Goal: Complete application form: Complete application form

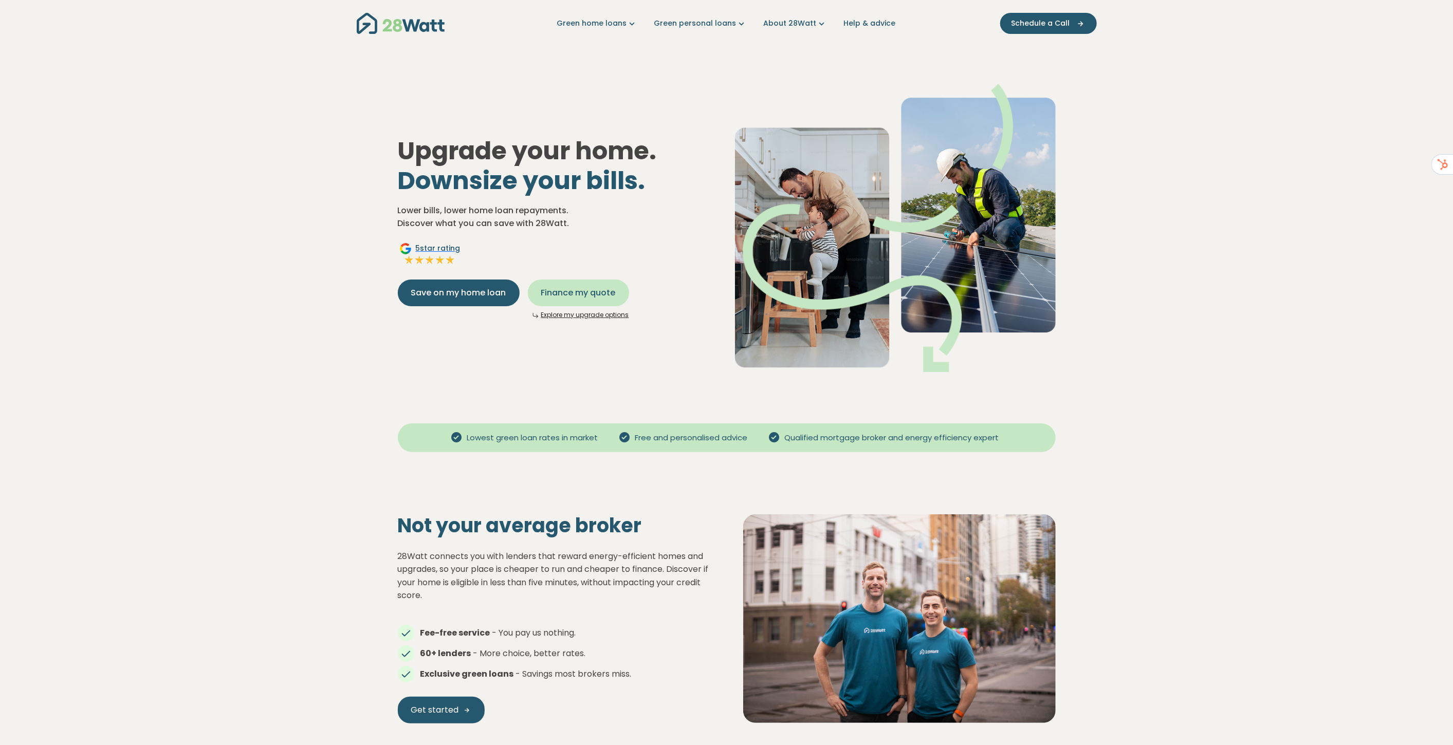
click at [574, 294] on span "Finance my quote" at bounding box center [578, 293] width 75 height 12
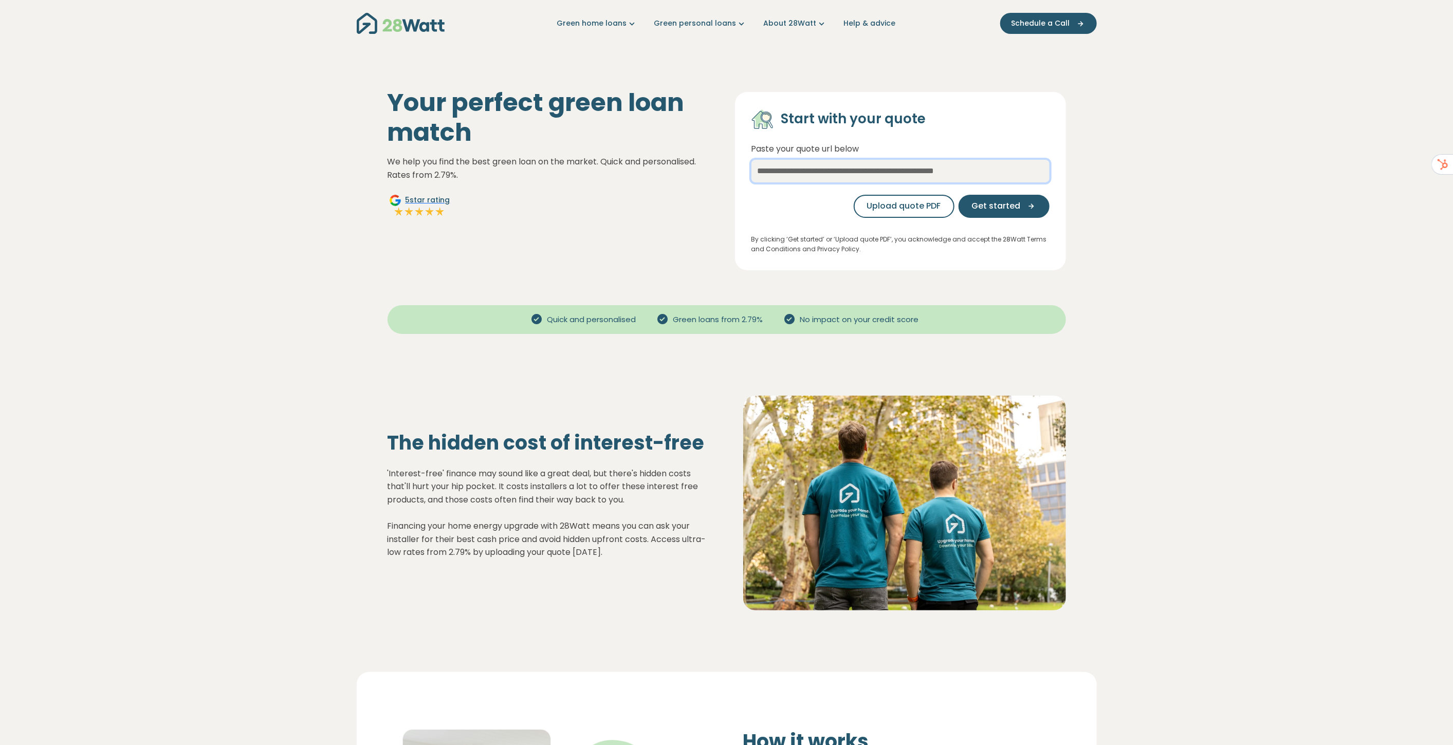
click at [820, 181] on input "text" at bounding box center [900, 171] width 298 height 23
type input "***"
click at [1025, 208] on icon "button" at bounding box center [1027, 205] width 15 height 9
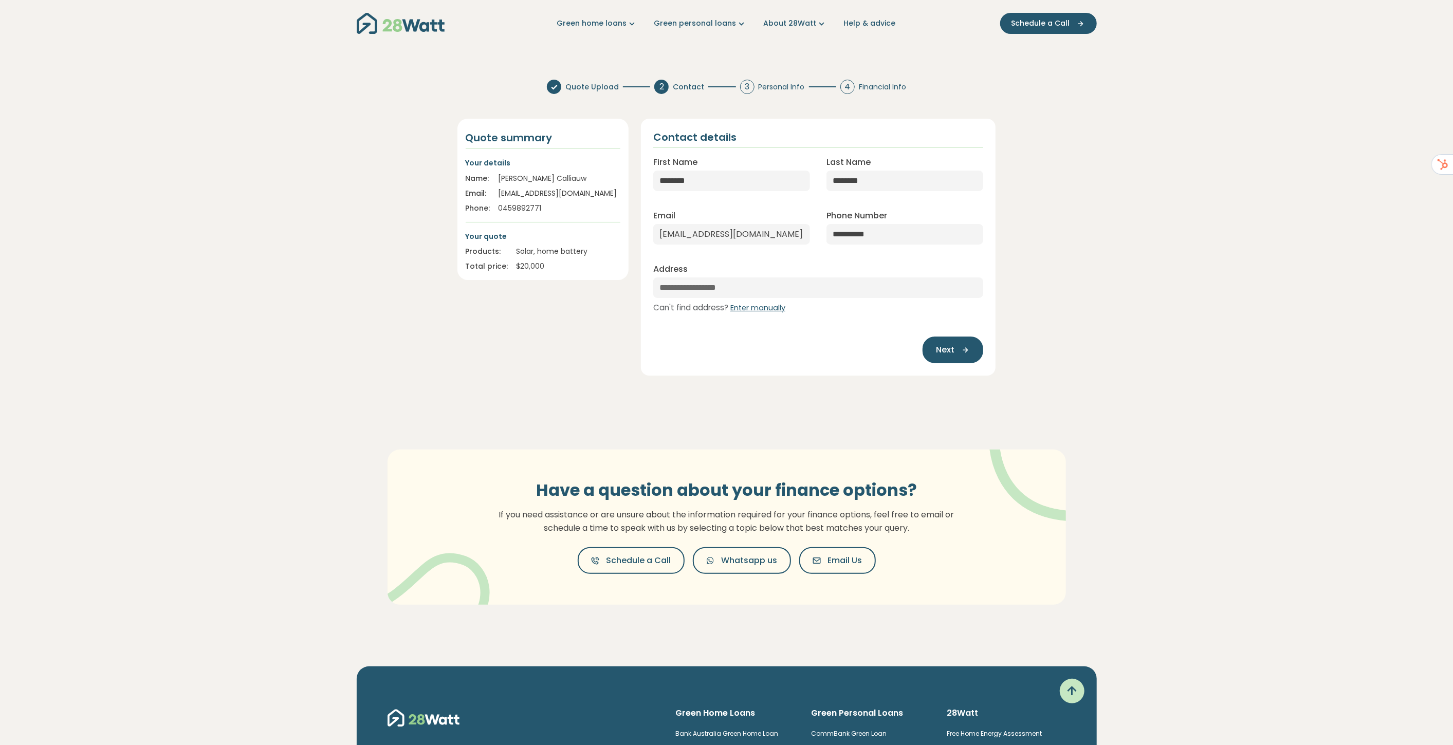
select select "***"
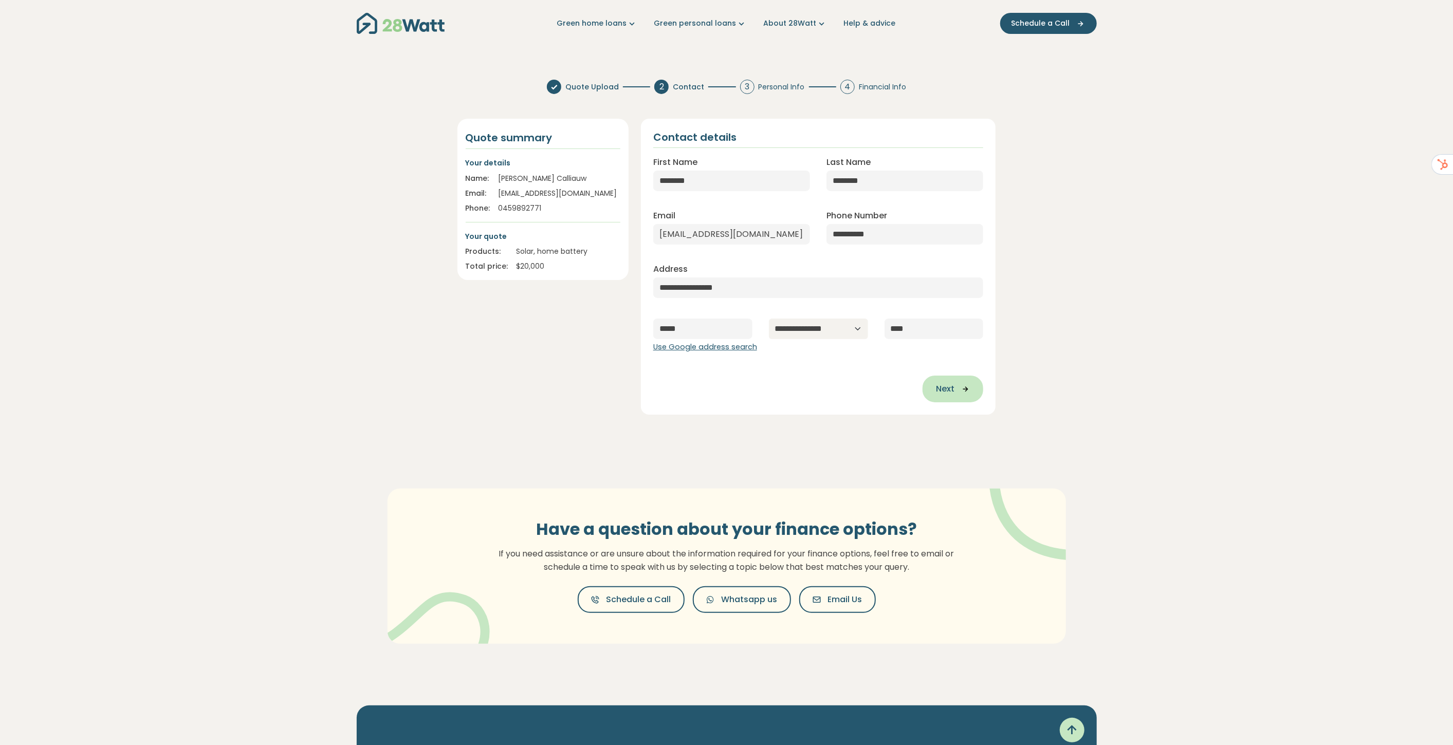
click at [961, 390] on icon "button" at bounding box center [961, 388] width 15 height 9
type input "**********"
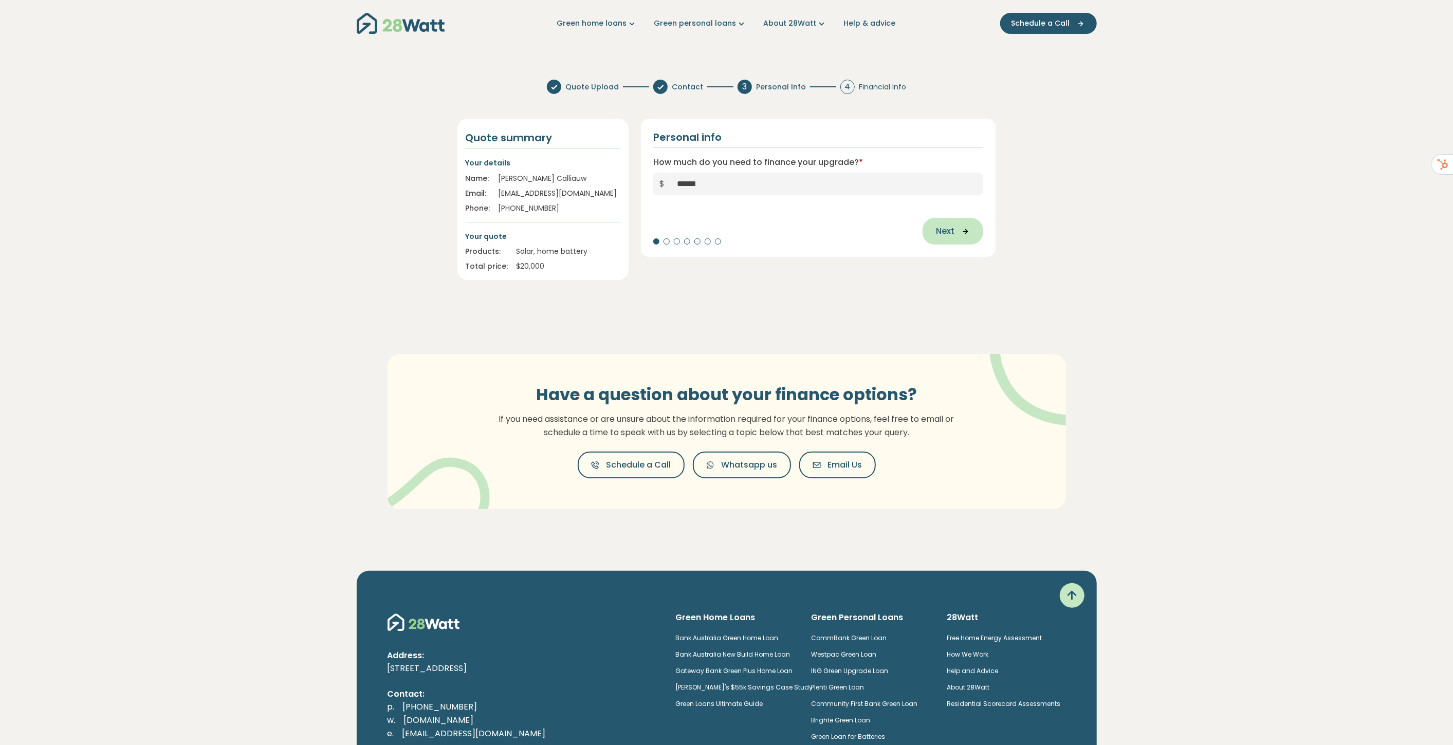
click at [961, 230] on icon "button" at bounding box center [961, 231] width 15 height 9
click at [677, 188] on span "Single" at bounding box center [678, 183] width 25 height 12
click at [684, 187] on div "0 1 2 3 4 5 or more" at bounding box center [818, 184] width 330 height 22
click at [696, 185] on button "1" at bounding box center [706, 184] width 28 height 22
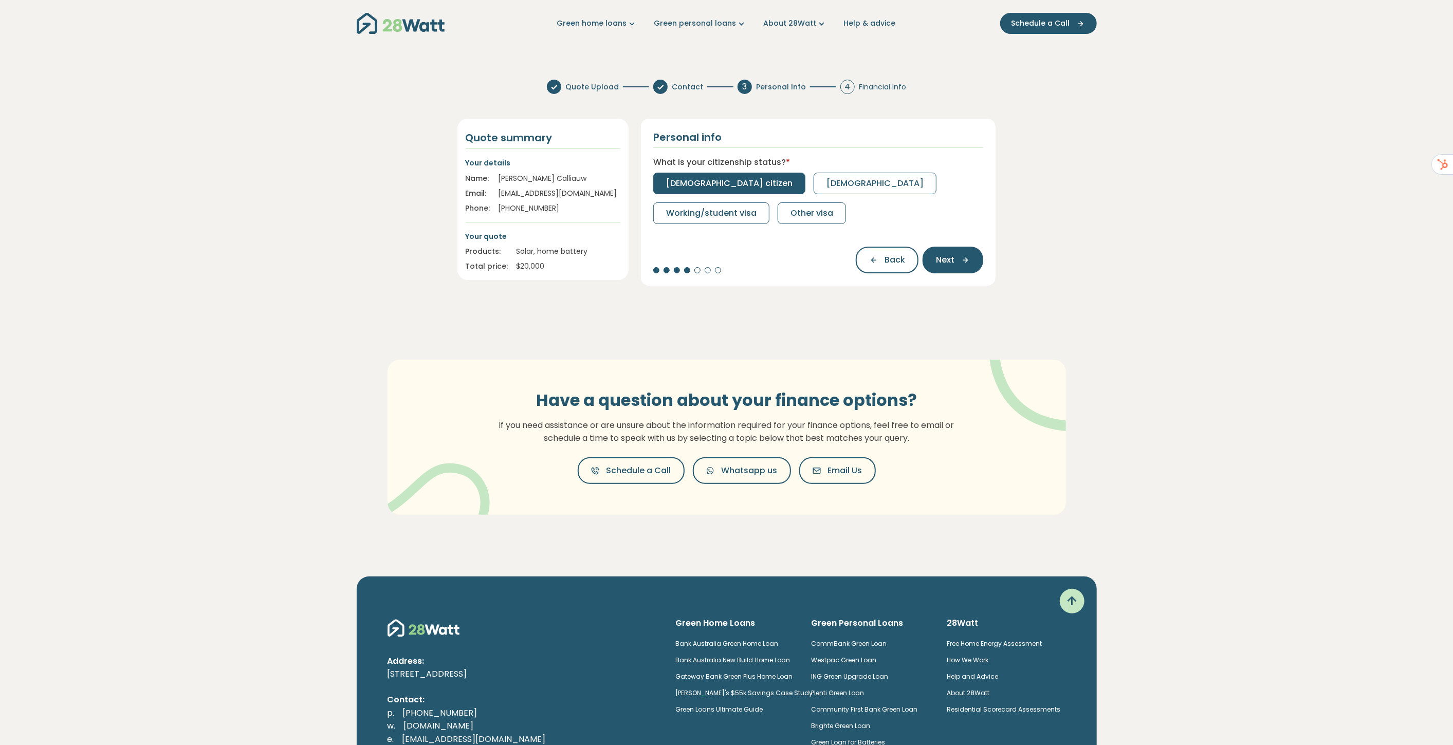
click at [697, 185] on span "Australian citizen" at bounding box center [729, 183] width 126 height 12
click at [697, 185] on span "Full-time" at bounding box center [684, 183] width 37 height 12
select select "*******"
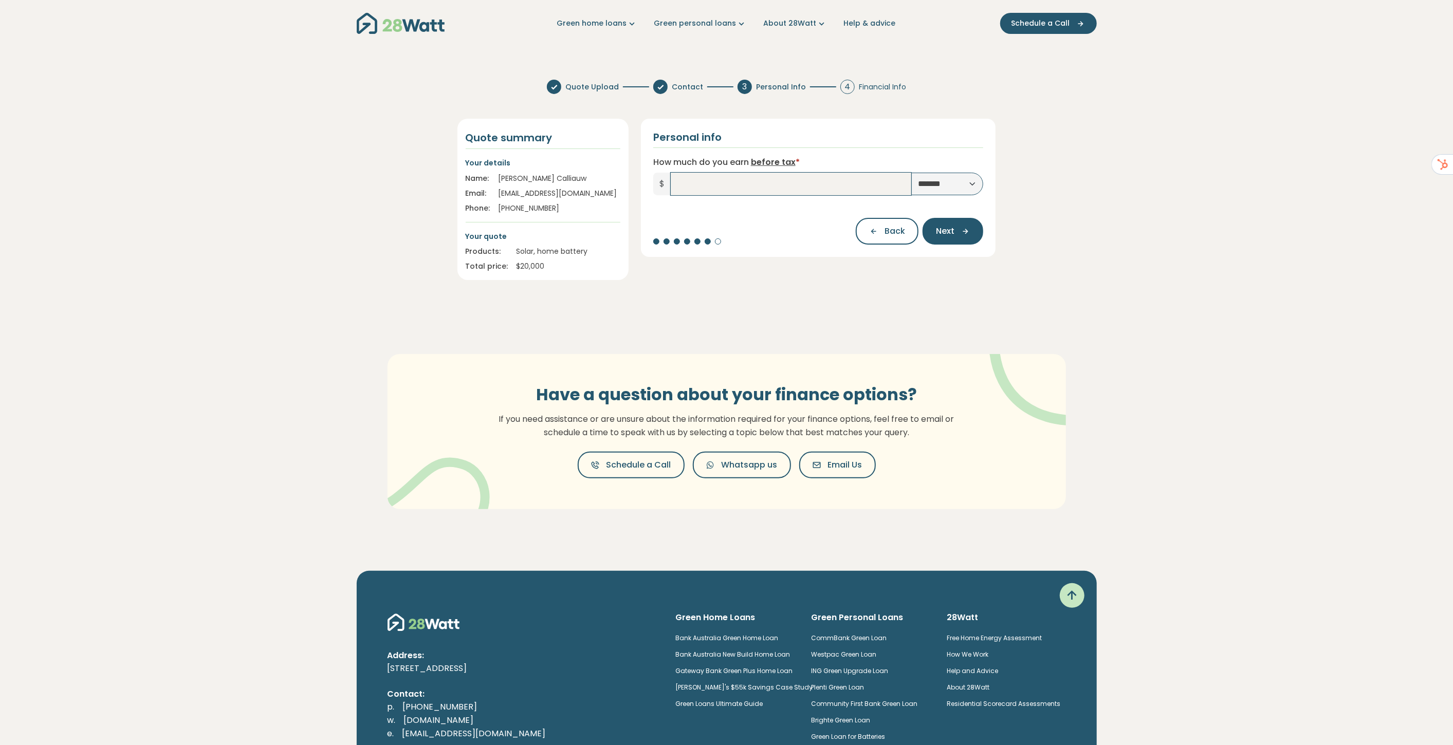
click at [697, 185] on input "How much do you earn before tax *" at bounding box center [791, 184] width 241 height 23
click at [958, 237] on button "Next" at bounding box center [952, 231] width 61 height 27
click at [1071, 230] on section "**********" at bounding box center [726, 310] width 1453 height 478
click at [721, 178] on input "*******" at bounding box center [791, 184] width 241 height 23
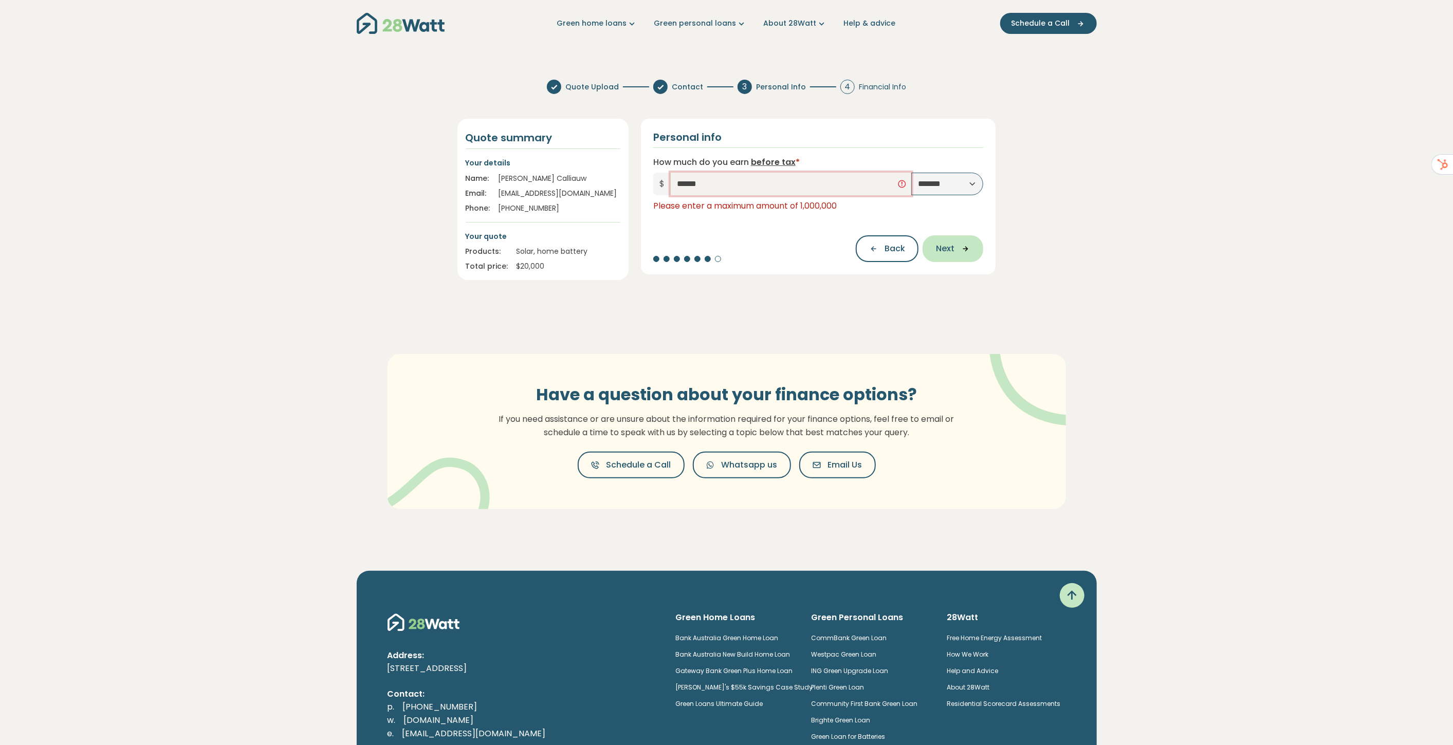
type input "******"
click at [957, 253] on icon "button" at bounding box center [961, 248] width 15 height 9
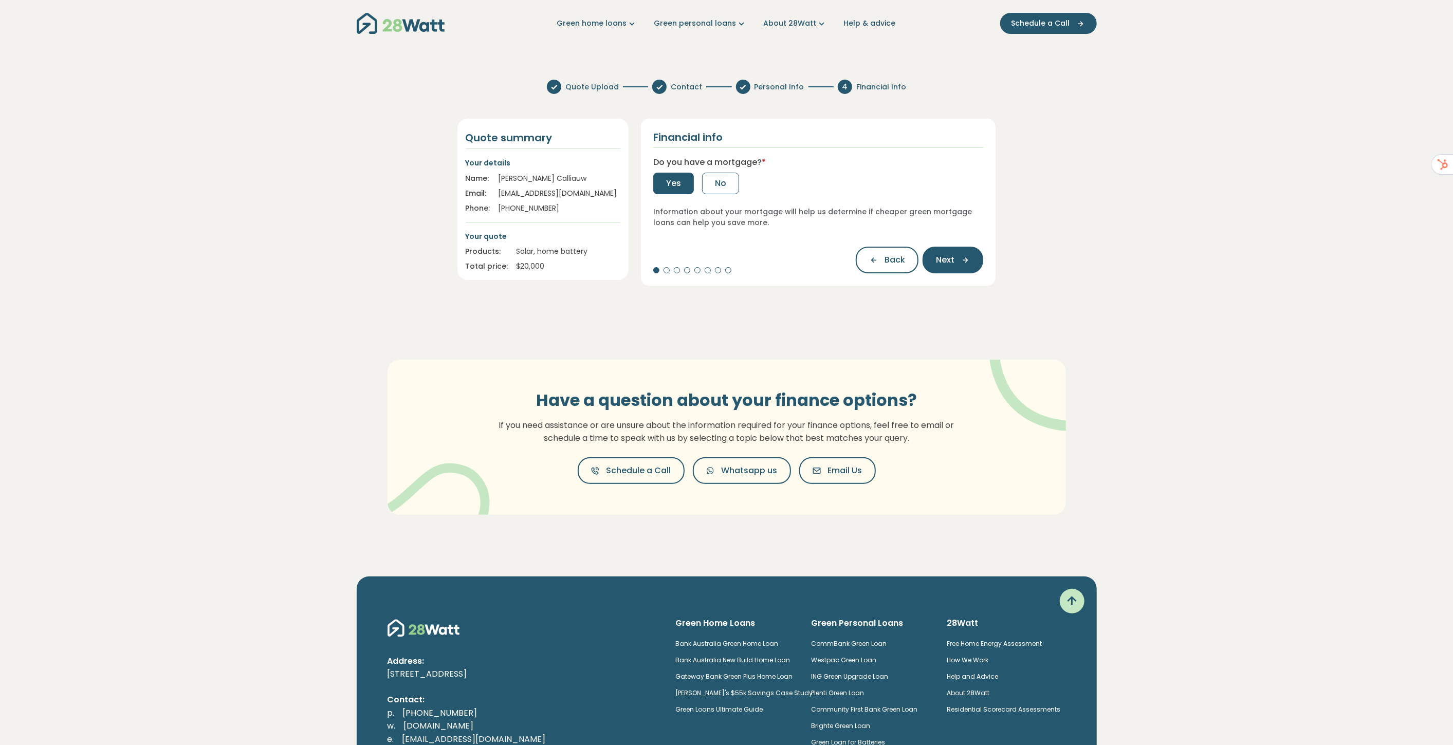
click at [680, 186] on span "Yes" at bounding box center [673, 183] width 15 height 12
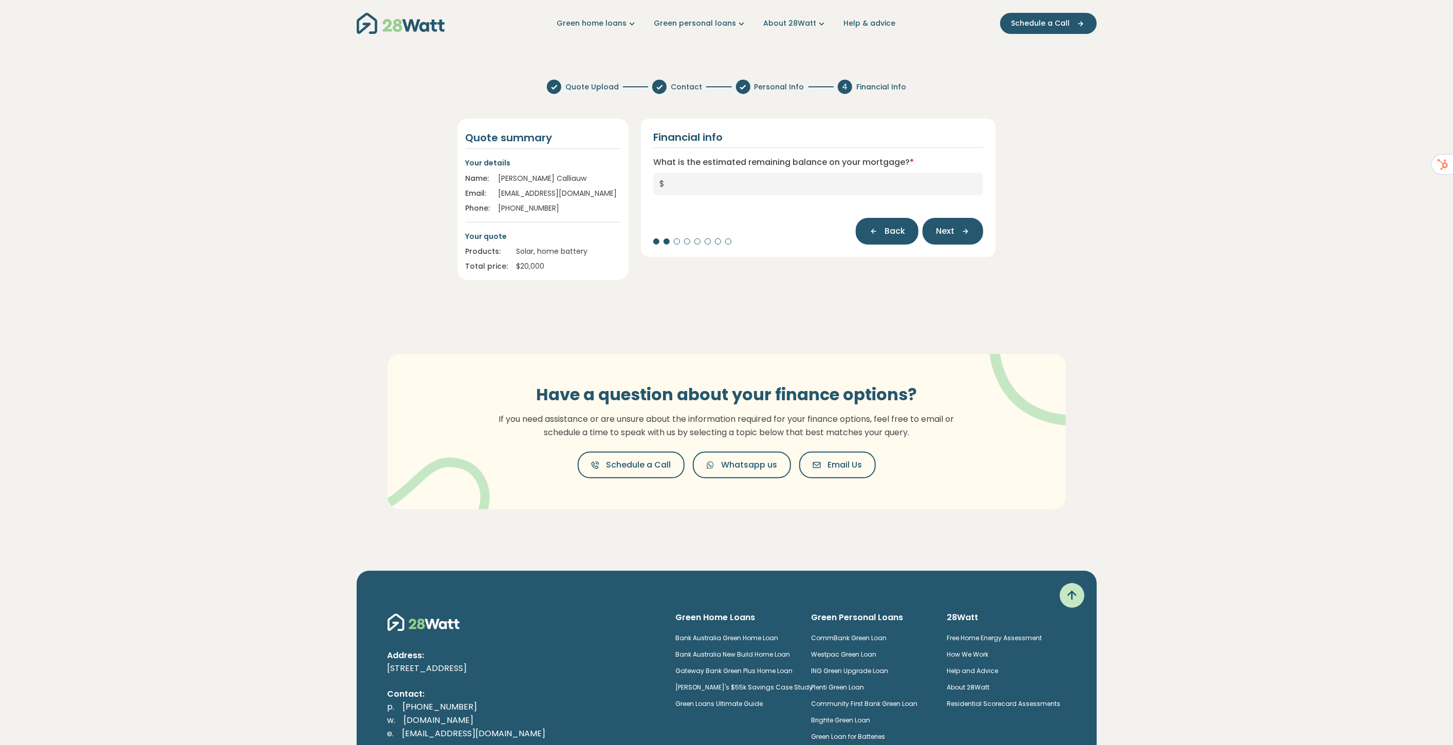
click at [888, 230] on span "Back" at bounding box center [894, 231] width 21 height 12
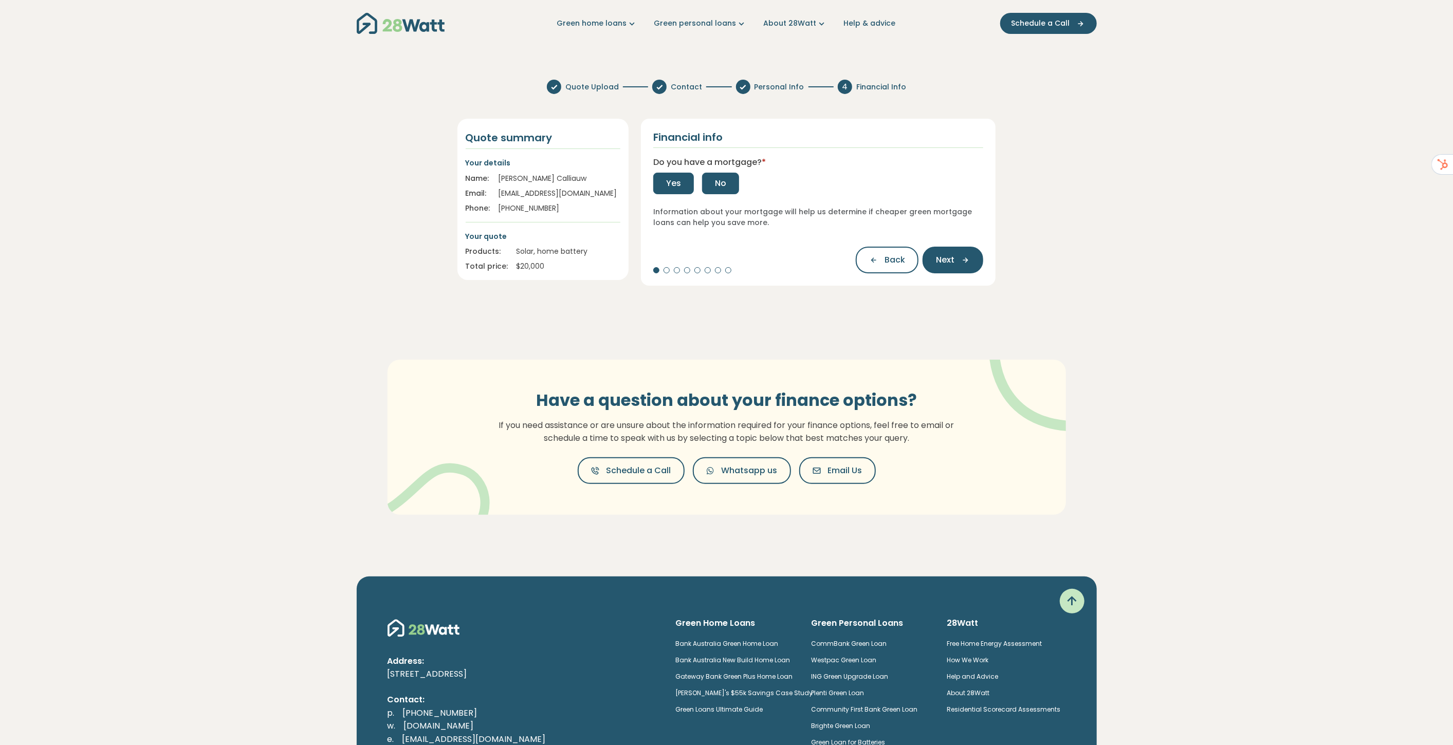
click at [716, 181] on span "No" at bounding box center [720, 183] width 11 height 12
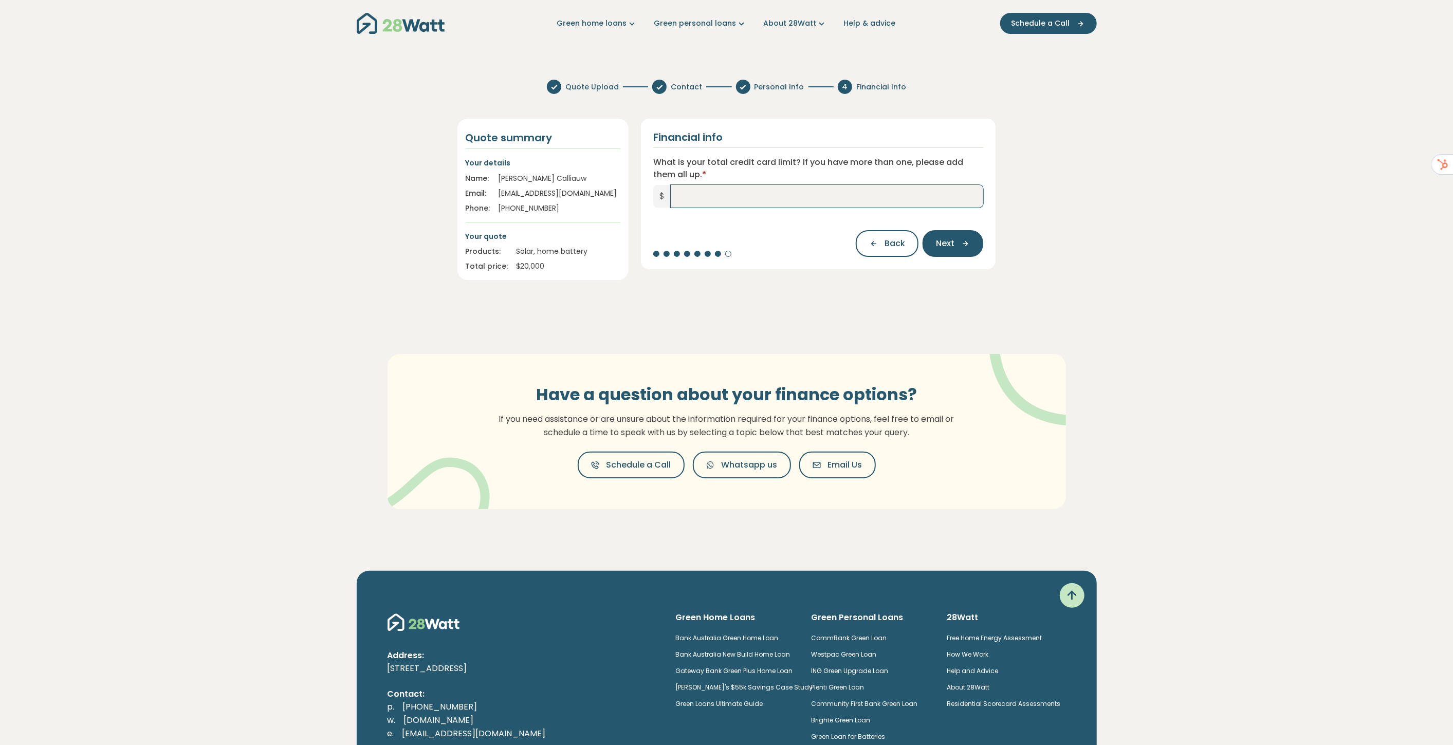
click at [812, 195] on input "What is your total credit card limit? If you have more than one, please add the…" at bounding box center [827, 196] width 313 height 23
type input "*"
click at [943, 238] on span "Next" at bounding box center [945, 243] width 18 height 12
click at [957, 242] on icon "button" at bounding box center [961, 243] width 15 height 9
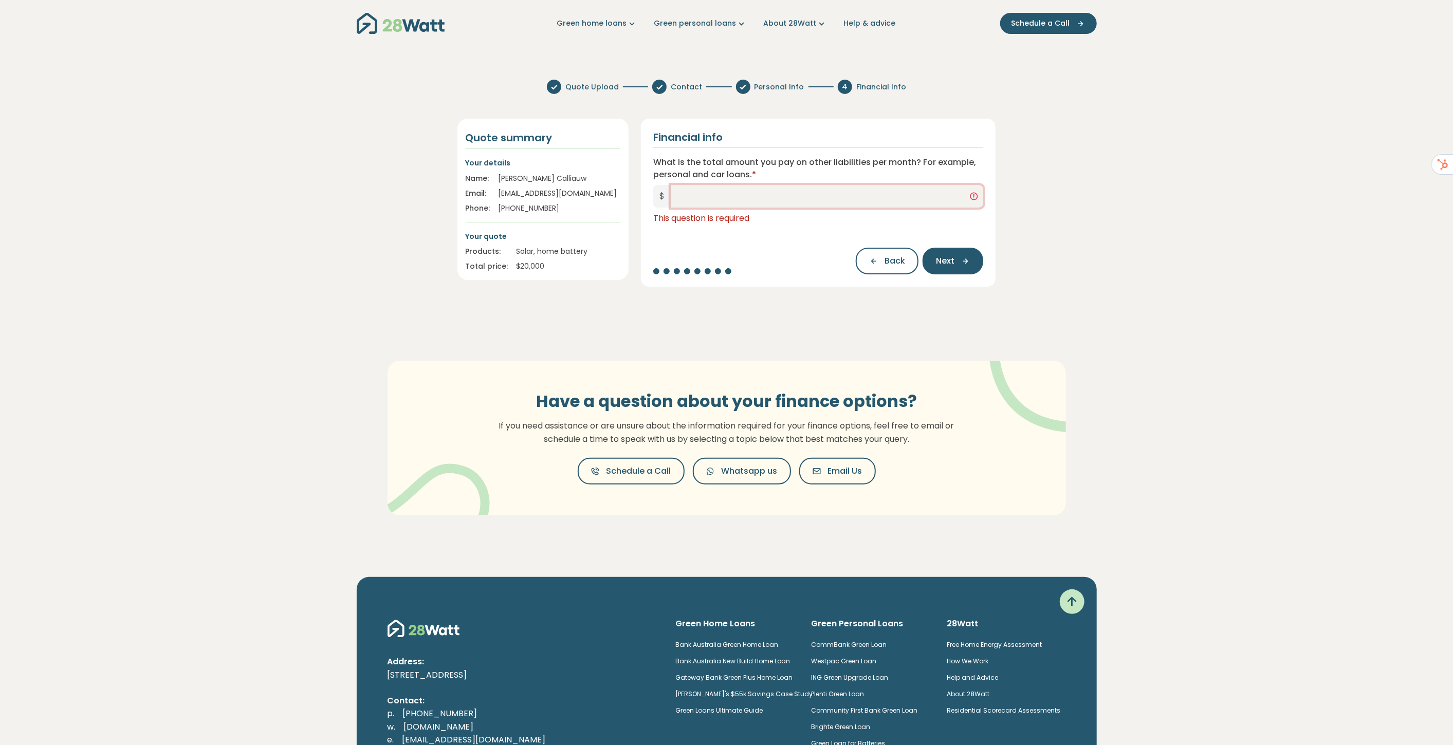
click at [812, 201] on input "What is the total amount you pay on other liabilities per month? For example, p…" at bounding box center [827, 196] width 313 height 23
type input "*"
click at [955, 260] on icon "button" at bounding box center [961, 260] width 15 height 9
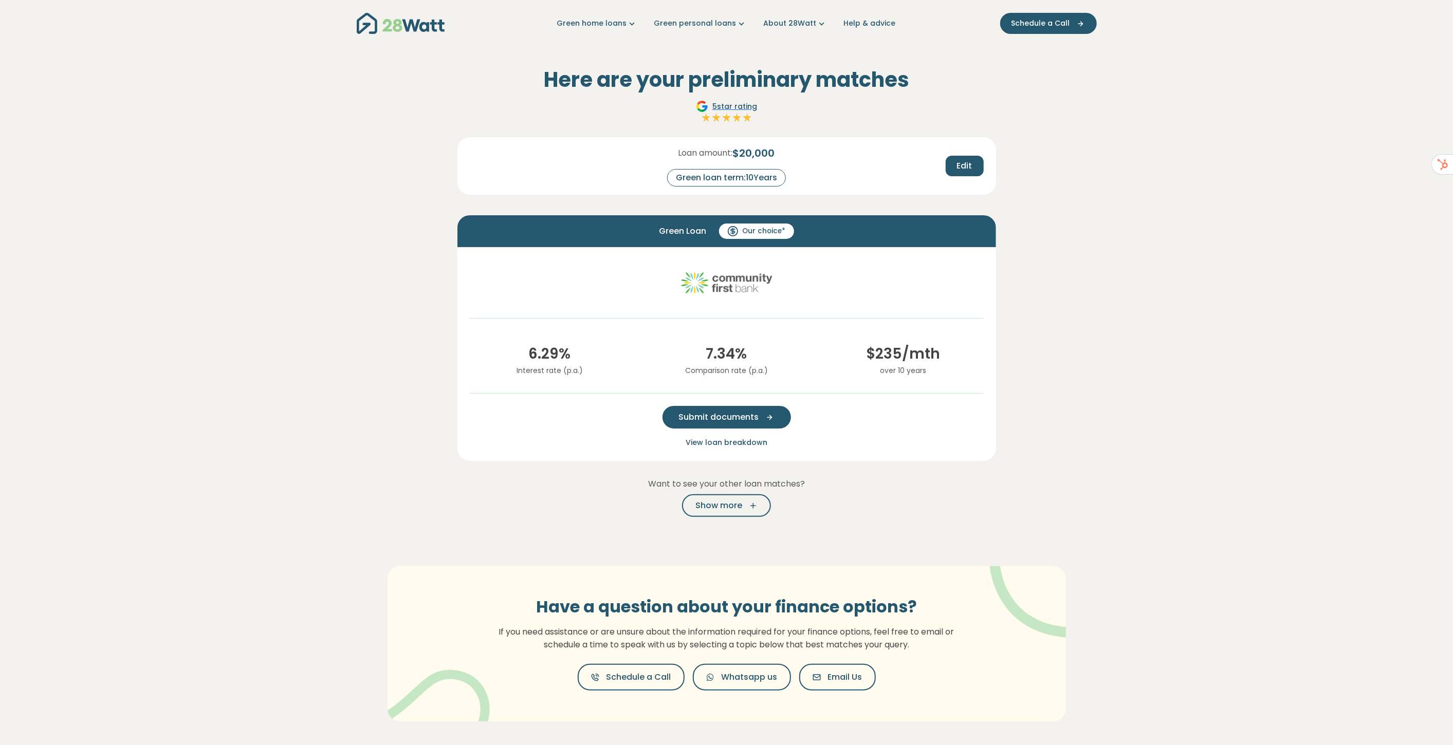
click at [732, 412] on span "Submit documents" at bounding box center [719, 417] width 80 height 12
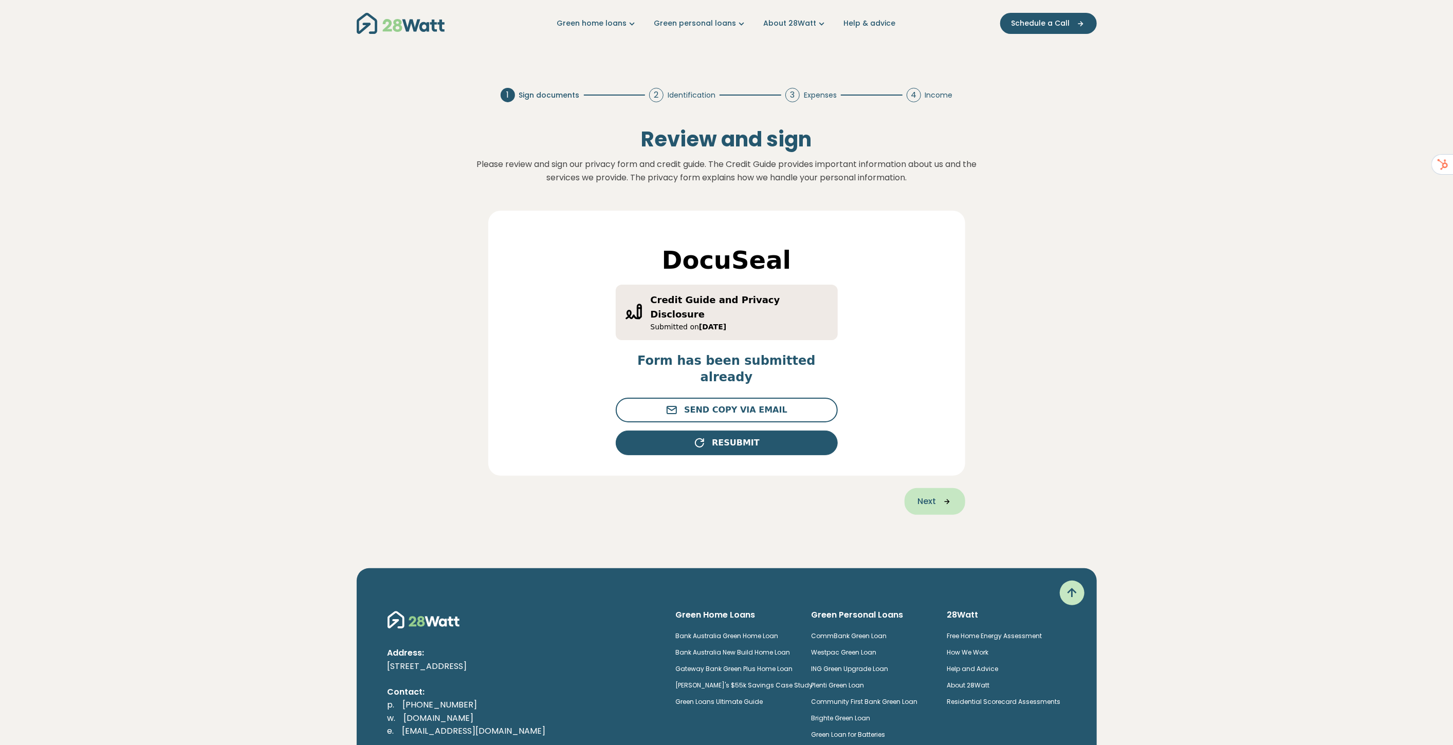
click at [926, 495] on span "Next" at bounding box center [927, 501] width 18 height 12
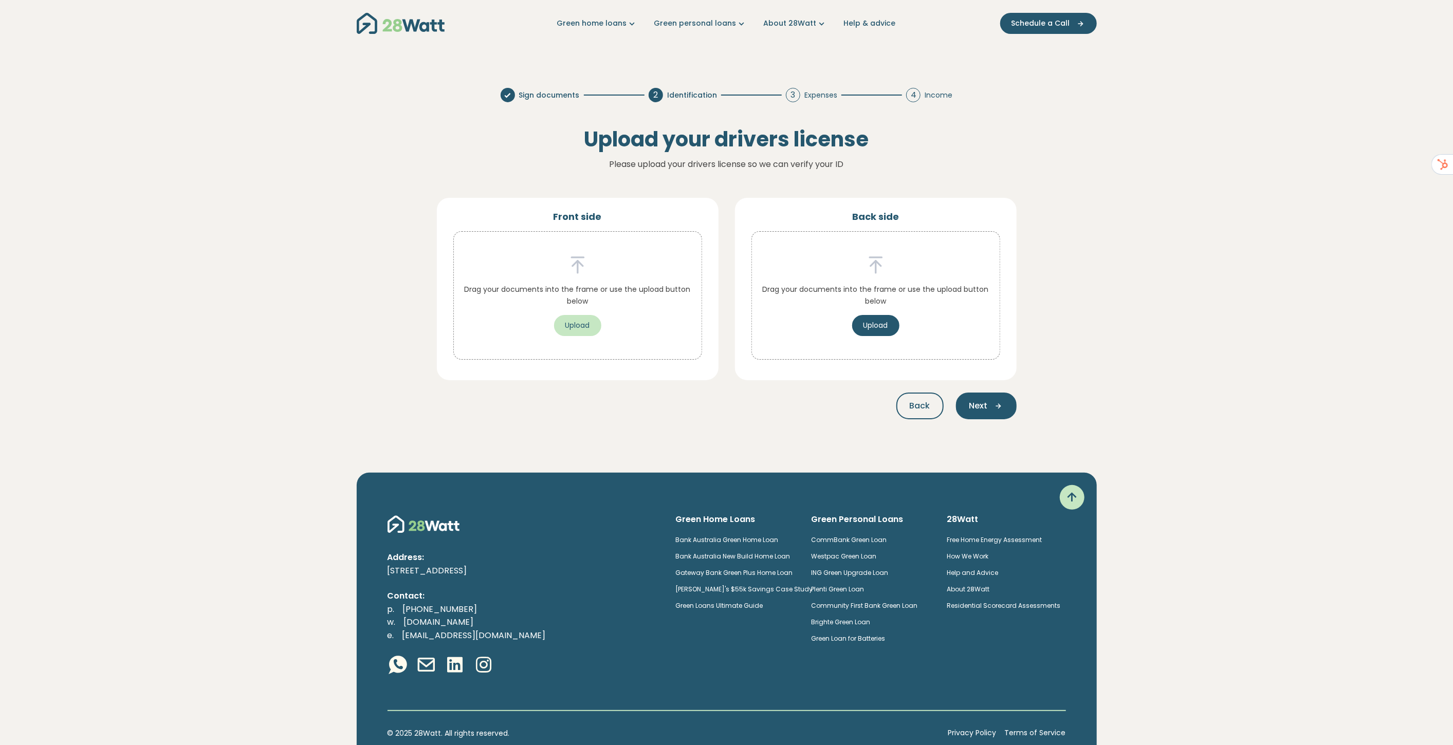
click at [578, 326] on button "Upload" at bounding box center [577, 325] width 47 height 21
click at [991, 404] on icon "button" at bounding box center [995, 405] width 15 height 9
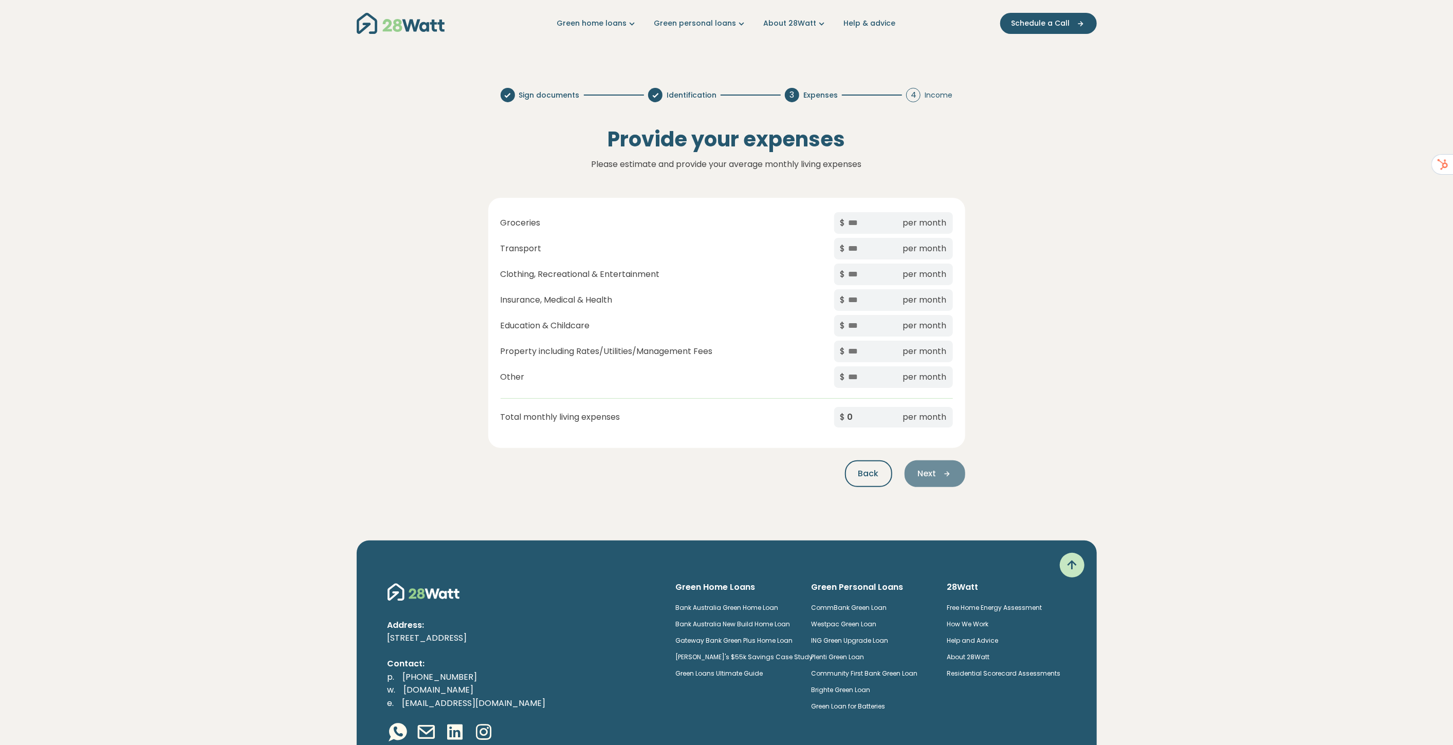
click at [854, 224] on input "text" at bounding box center [872, 222] width 51 height 13
type input "**"
type input "*"
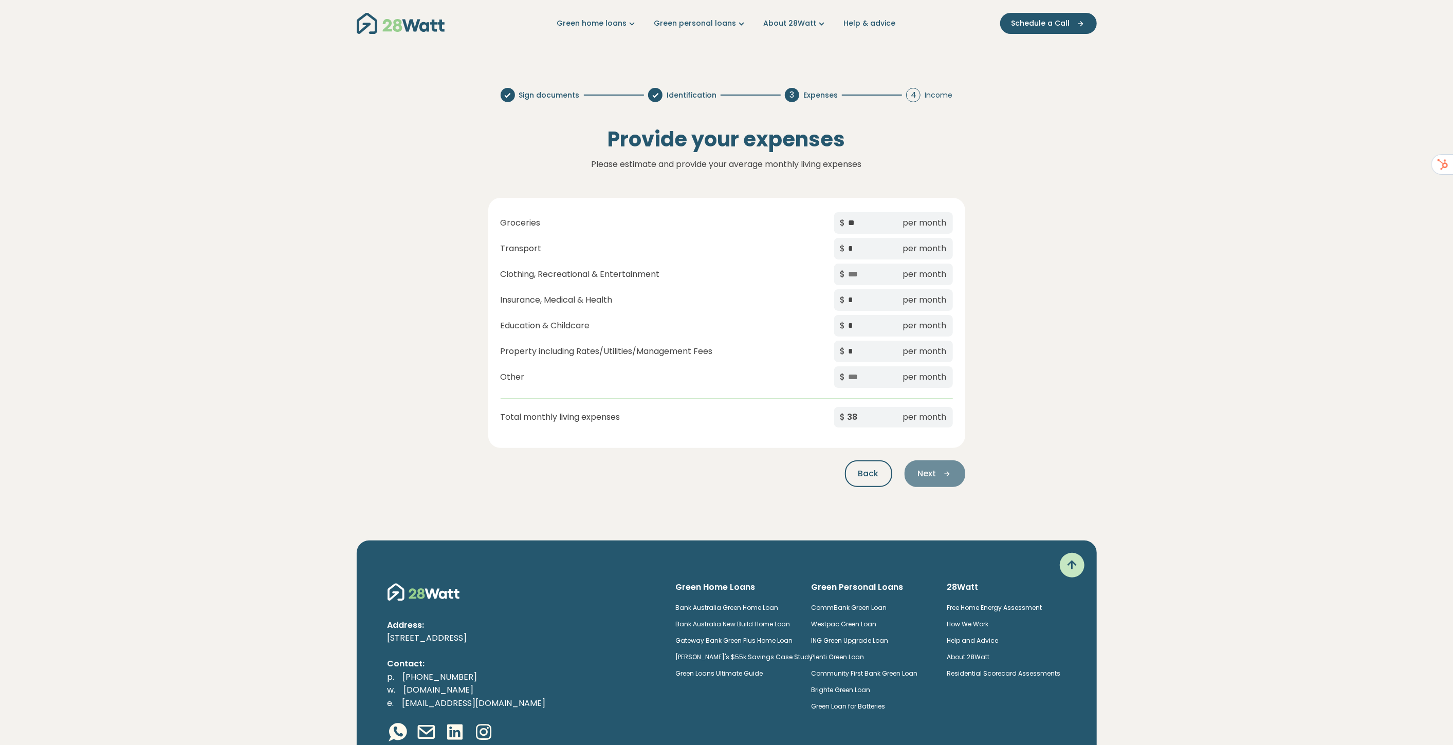
type input "*"
click at [923, 475] on div "Next" at bounding box center [934, 473] width 61 height 27
drag, startPoint x: 850, startPoint y: 272, endPoint x: 855, endPoint y: 275, distance: 6.4
click at [850, 273] on input "text" at bounding box center [872, 274] width 51 height 13
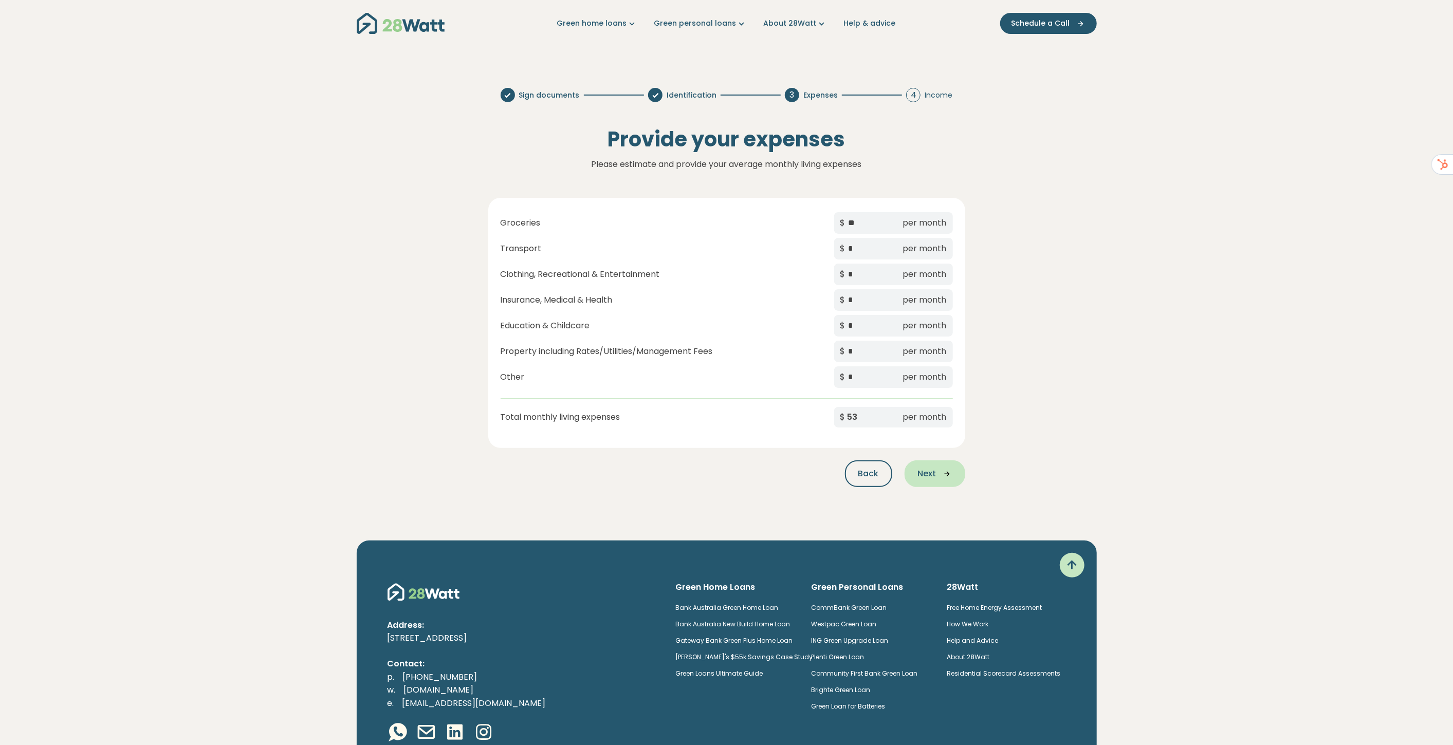
type input "*"
click at [962, 470] on button "Next" at bounding box center [934, 473] width 61 height 27
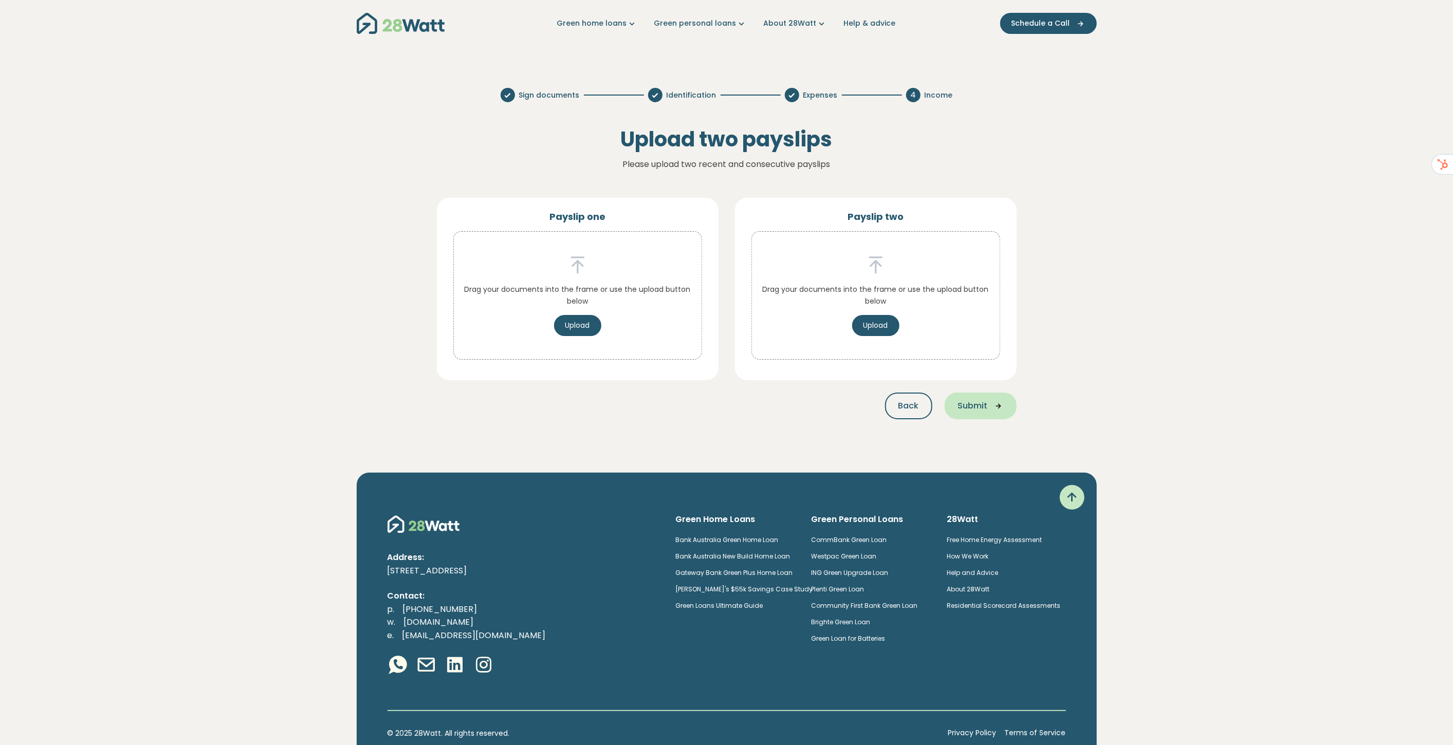
click at [1001, 411] on button "Submit" at bounding box center [980, 406] width 72 height 27
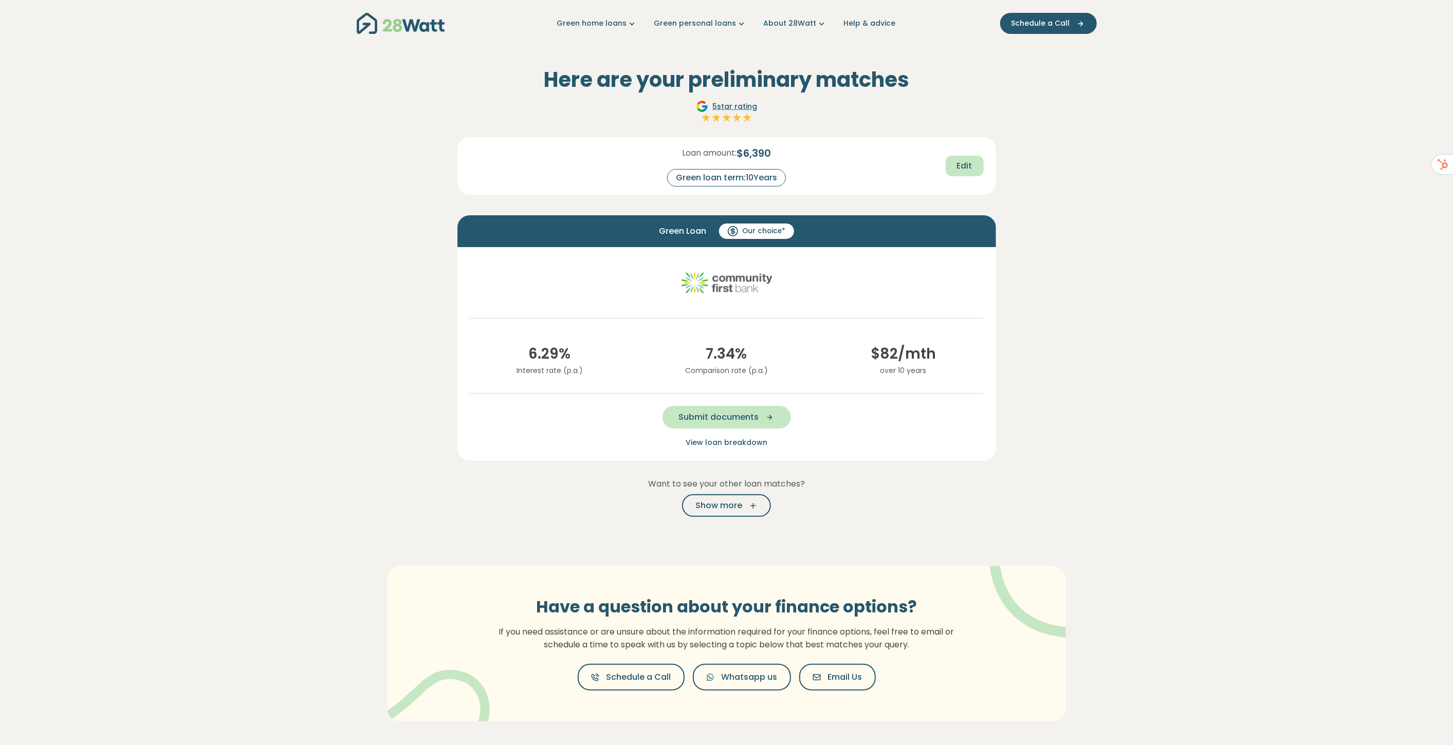
click at [970, 160] on span "Edit" at bounding box center [964, 166] width 15 height 12
click at [1058, 150] on section "Here are your preliminary matches 5 star rating Loan amount: $ 6,390 Green loan…" at bounding box center [726, 405] width 1453 height 716
click at [904, 124] on div "5 star rating" at bounding box center [726, 112] width 538 height 25
click at [1030, 170] on section "Here are your preliminary matches 5 star rating Loan amount: $ 6,390 Green loan…" at bounding box center [726, 405] width 1453 height 716
click at [1042, 200] on section "Here are your preliminary matches 5 star rating Loan amount: $ 6,390 Green loan…" at bounding box center [726, 405] width 1453 height 716
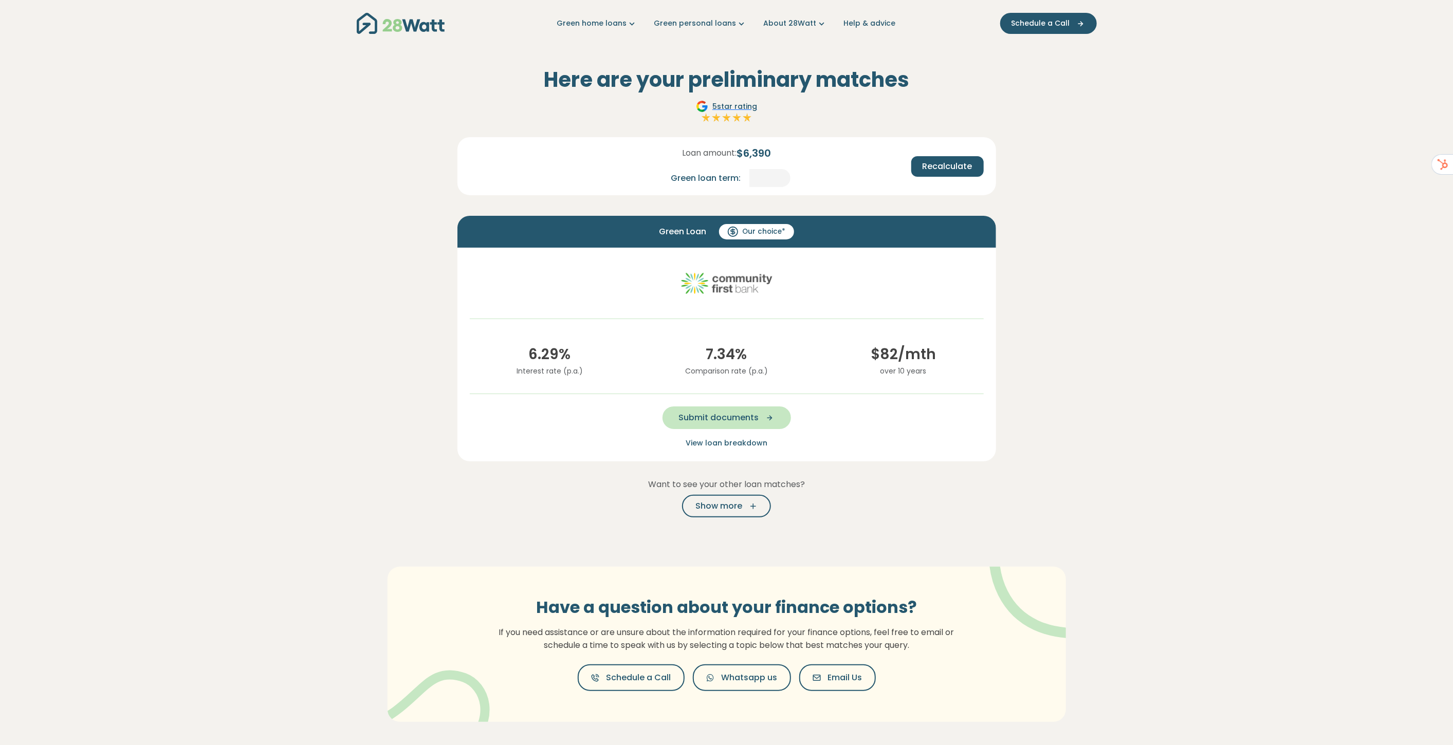
click at [1029, 198] on section "Here are your preliminary matches 5 star rating Loan amount: $ 6,390 Green loan…" at bounding box center [726, 405] width 1453 height 716
click at [840, 157] on div "Recalculate" at bounding box center [903, 166] width 177 height 21
